Goal: Information Seeking & Learning: Learn about a topic

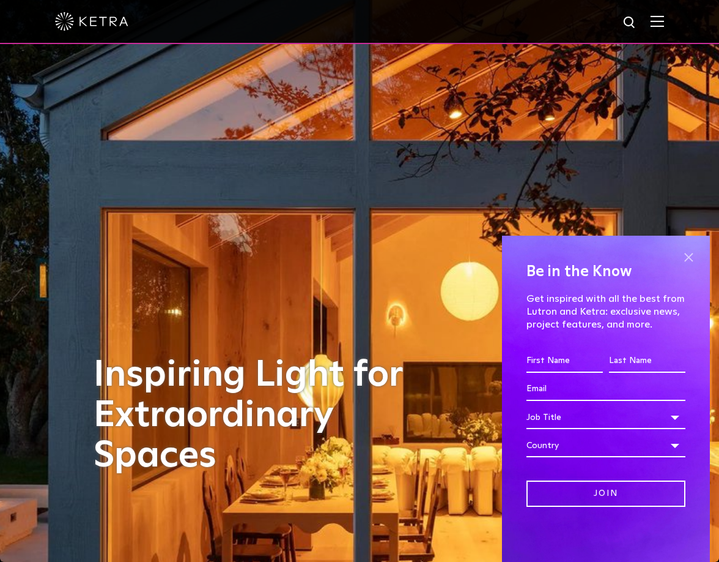
click at [686, 254] on span at bounding box center [689, 257] width 18 height 18
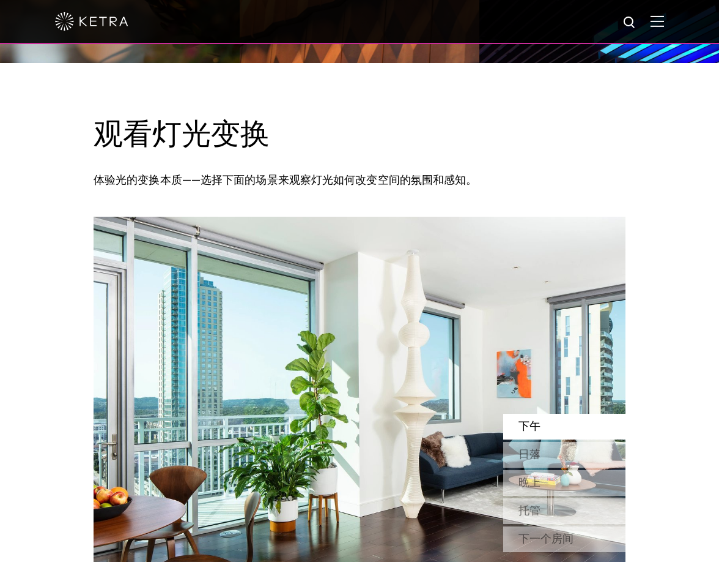
scroll to position [963, 0]
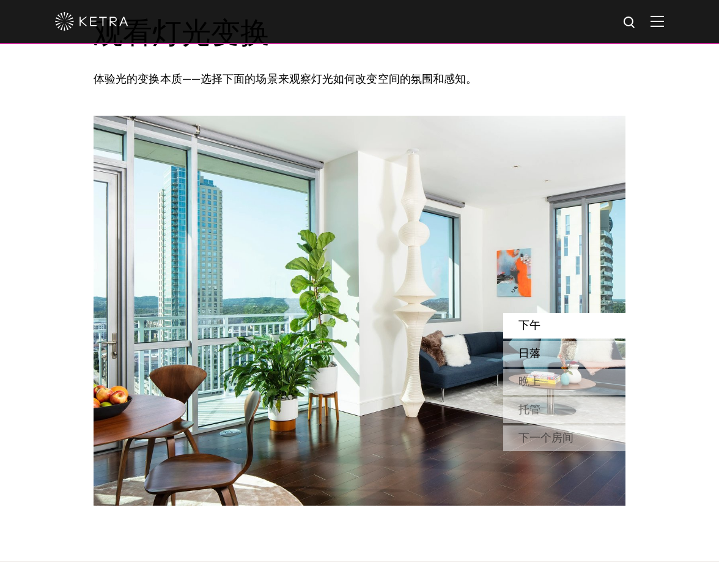
click at [526, 349] on font "日落" at bounding box center [530, 353] width 22 height 11
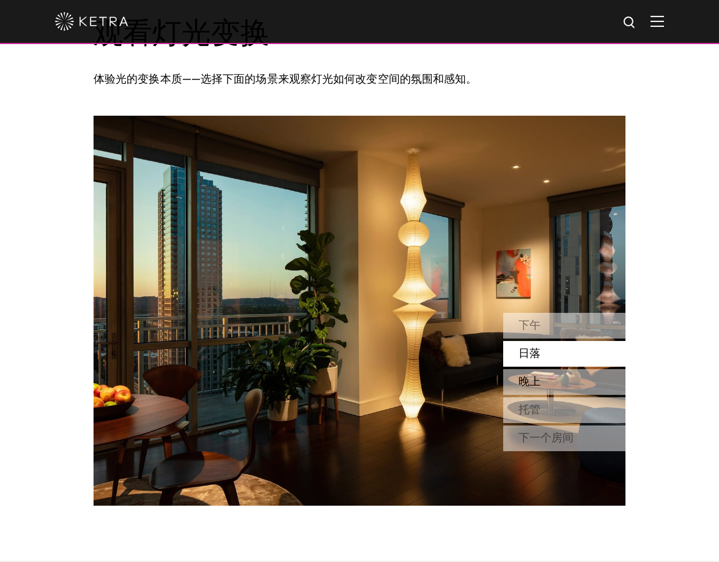
click at [540, 389] on div "晚上" at bounding box center [565, 382] width 122 height 26
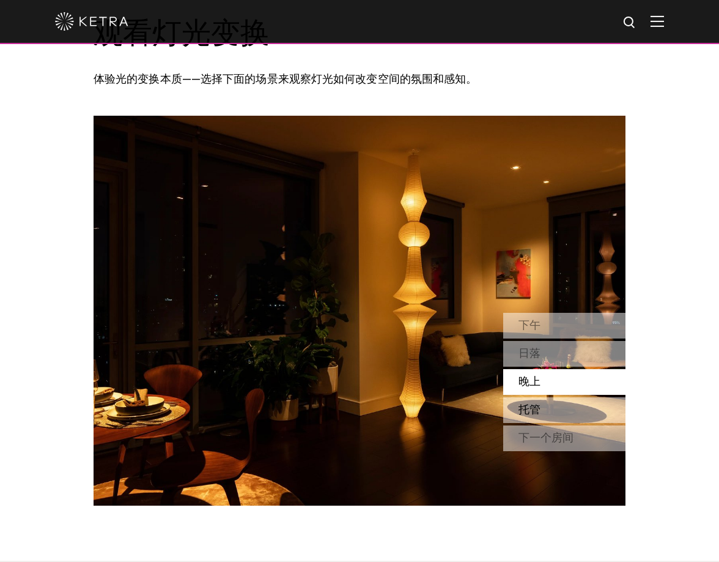
click at [540, 418] on div "托管" at bounding box center [565, 410] width 122 height 26
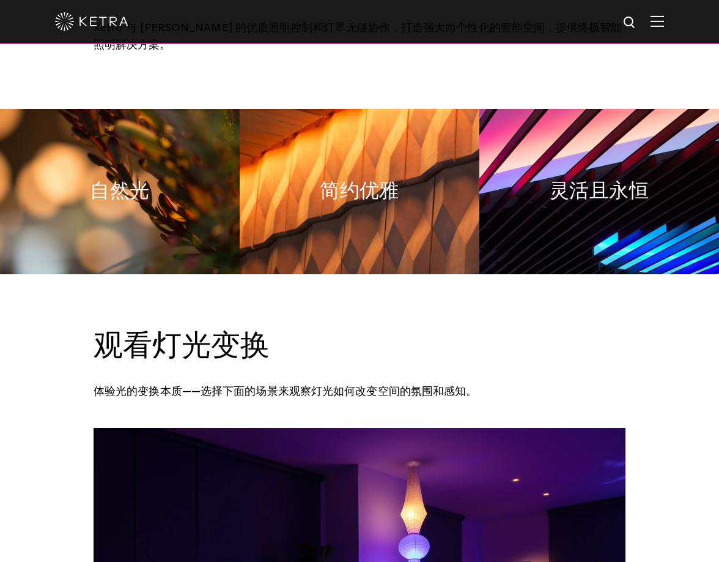
scroll to position [0, 0]
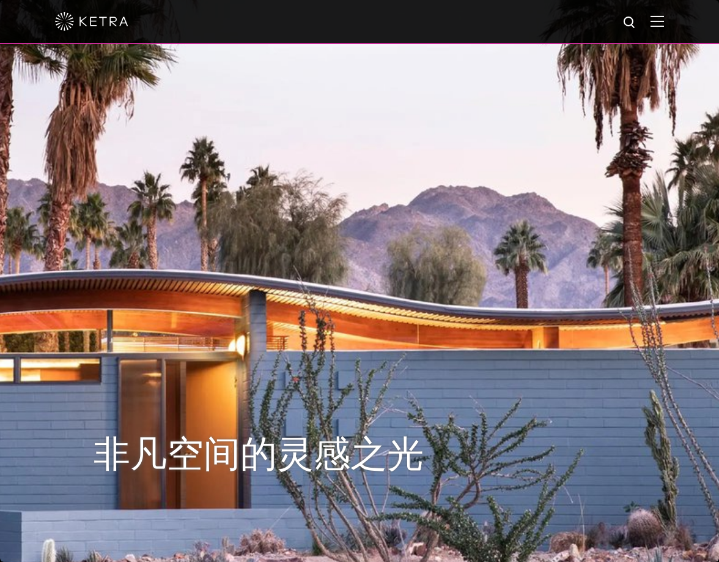
click at [661, 21] on img at bounding box center [657, 21] width 13 height 12
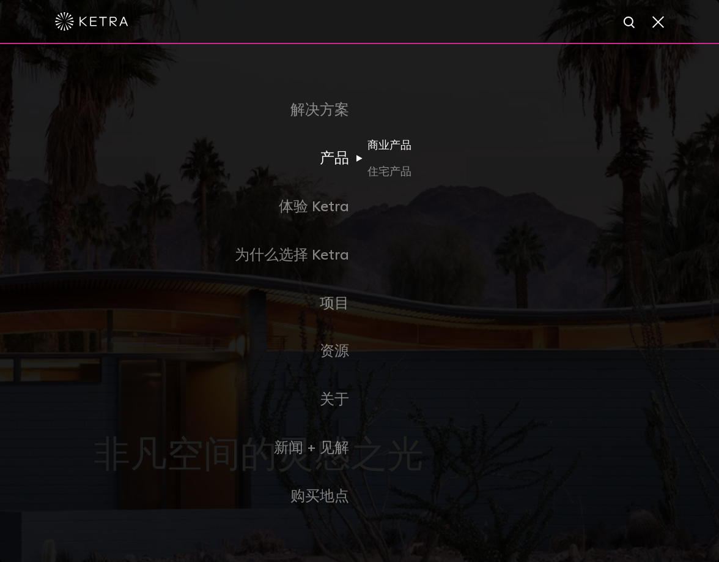
click at [396, 141] on font "商业产品" at bounding box center [390, 144] width 44 height 11
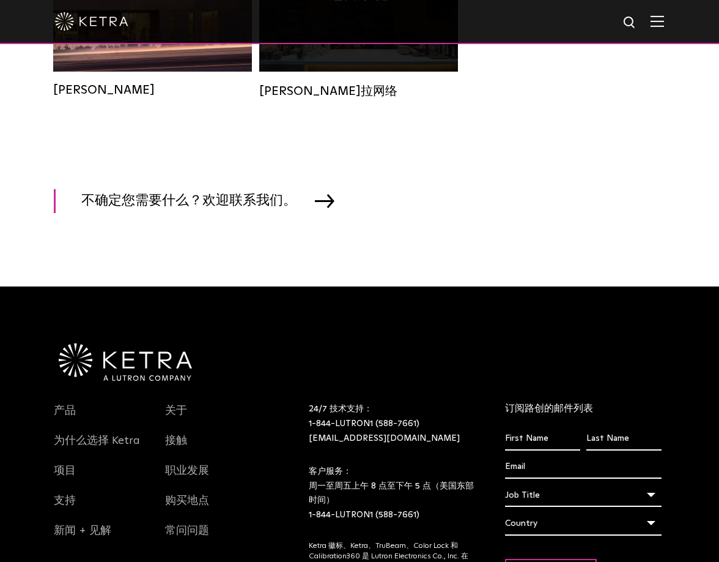
scroll to position [2116, 0]
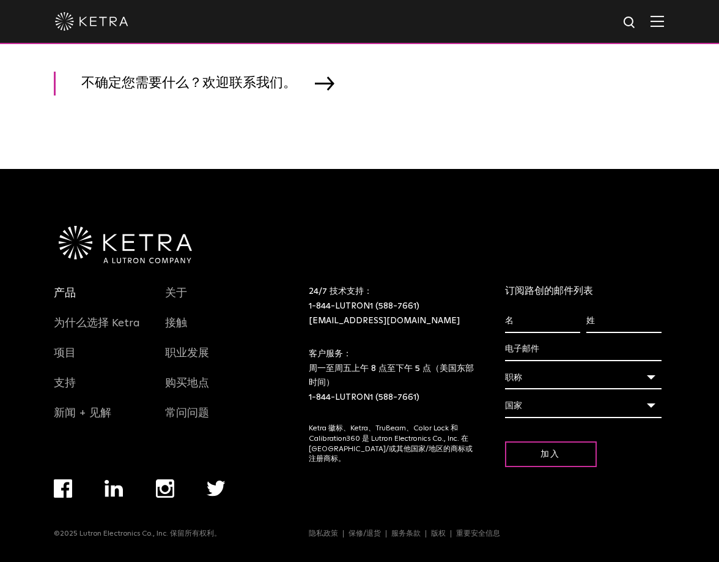
click at [63, 294] on font "产品" at bounding box center [65, 293] width 22 height 11
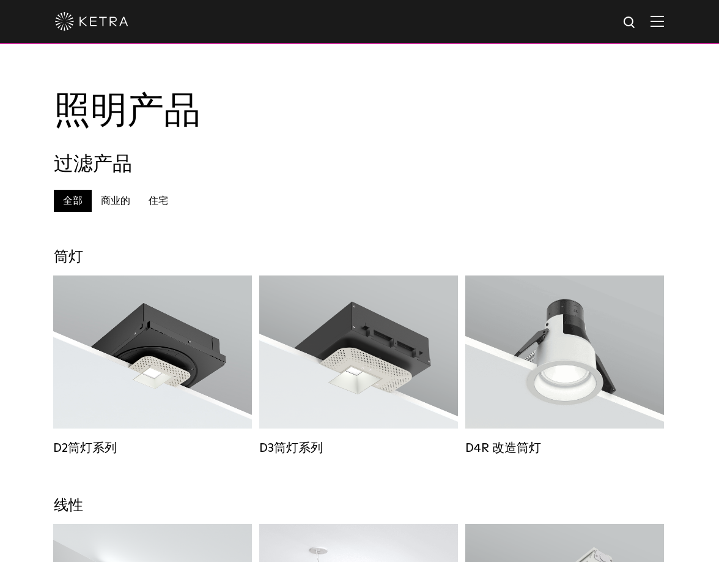
click at [639, 22] on div at bounding box center [359, 21] width 609 height 43
click at [626, 23] on img at bounding box center [630, 22] width 15 height 15
type input "outdoor"
click at [592, 13] on button "搜索" at bounding box center [601, 22] width 18 height 18
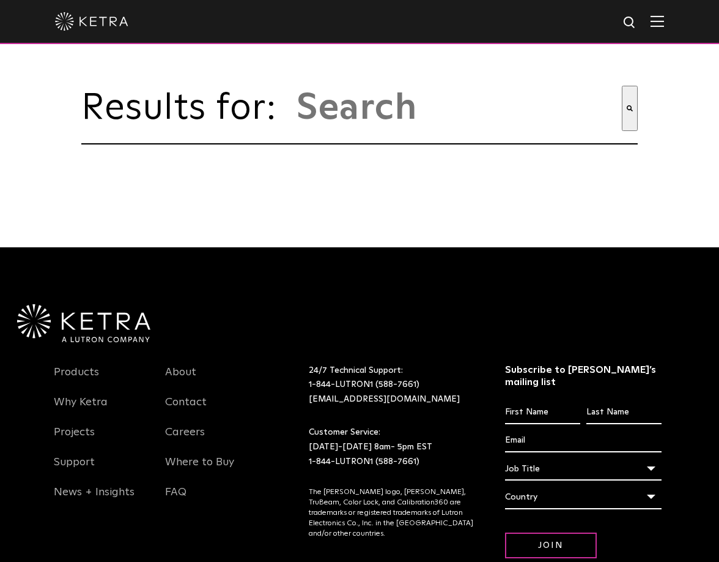
type input "outdoor"
